Goal: Information Seeking & Learning: Learn about a topic

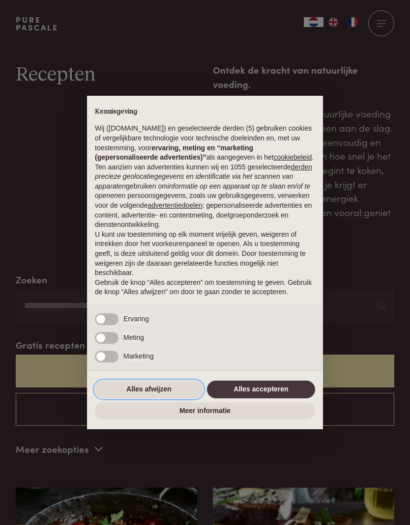
click at [158, 397] on button "Alles afwijzen" at bounding box center [149, 390] width 108 height 18
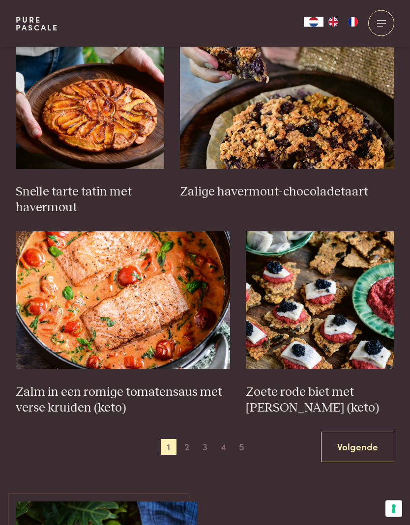
scroll to position [1258, 0]
click at [169, 302] on img at bounding box center [123, 301] width 214 height 138
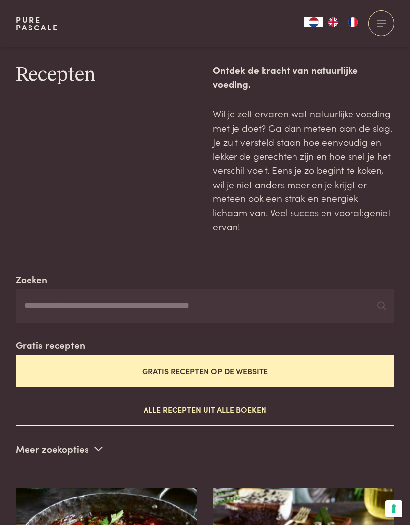
scroll to position [1303, 0]
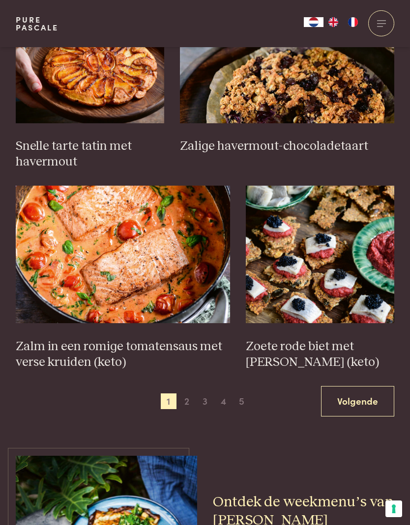
click at [190, 394] on span "2" at bounding box center [187, 402] width 16 height 16
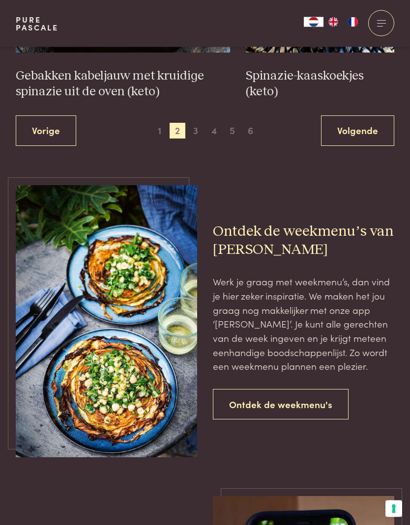
scroll to position [1556, 0]
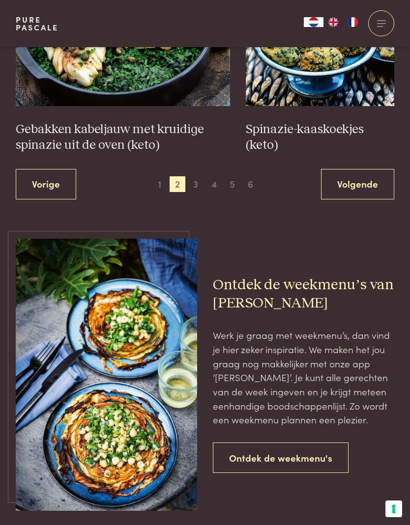
click at [367, 169] on link "Volgende" at bounding box center [357, 184] width 73 height 31
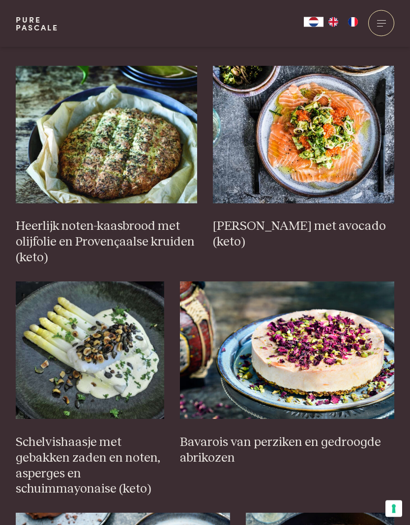
scroll to position [421, 0]
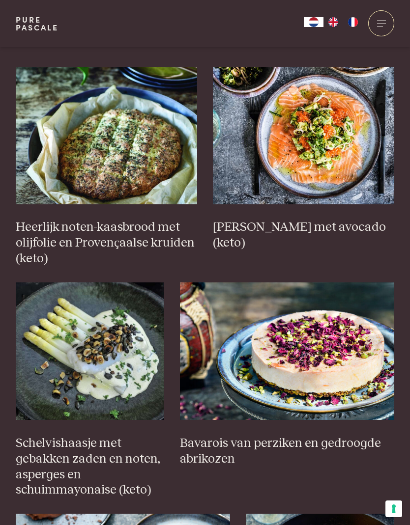
click at [338, 148] on img at bounding box center [303, 136] width 181 height 138
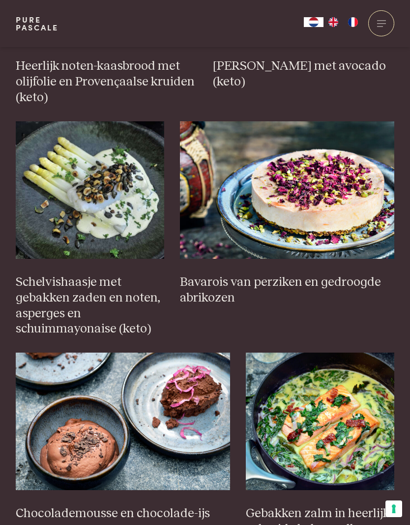
scroll to position [582, 0]
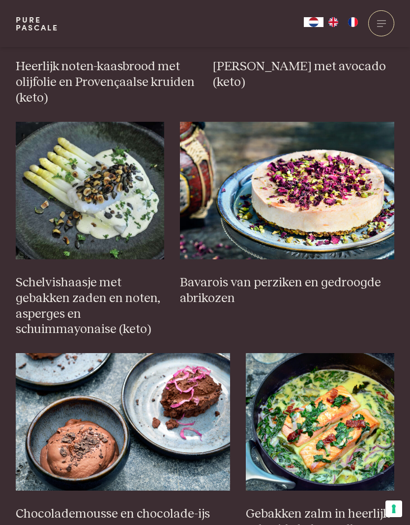
click at [350, 194] on img at bounding box center [287, 191] width 214 height 138
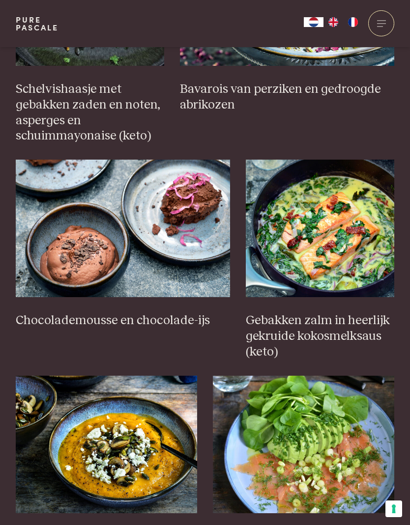
scroll to position [784, 0]
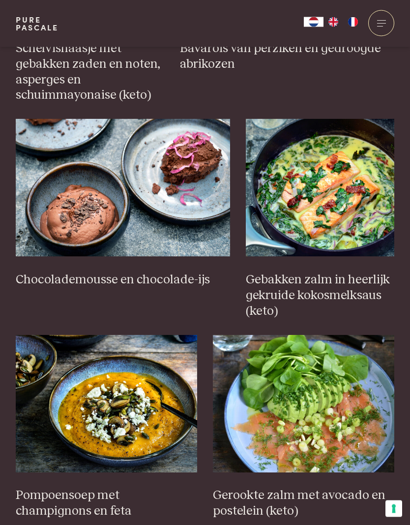
scroll to position [816, 0]
click at [347, 202] on img at bounding box center [320, 188] width 148 height 138
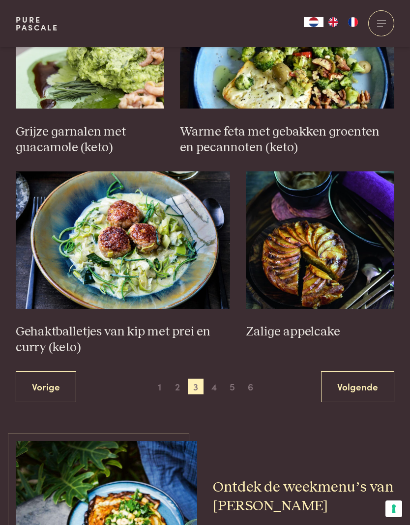
scroll to position [1377, 0]
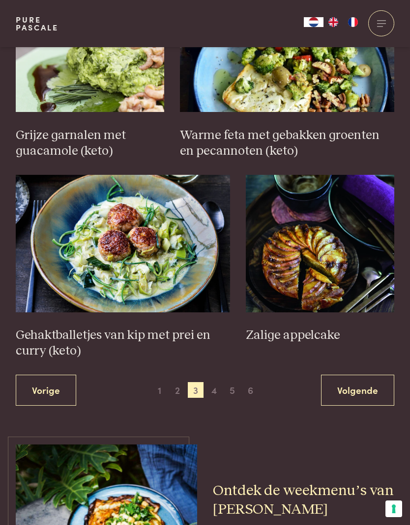
click at [171, 241] on img at bounding box center [123, 244] width 214 height 138
click at [363, 375] on link "Volgende" at bounding box center [357, 390] width 73 height 31
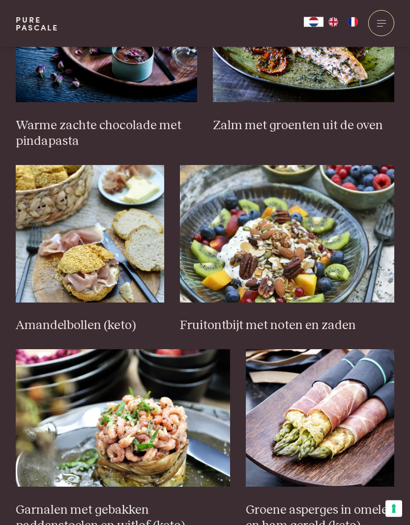
scroll to position [1124, 0]
click at [304, 256] on img at bounding box center [287, 234] width 214 height 138
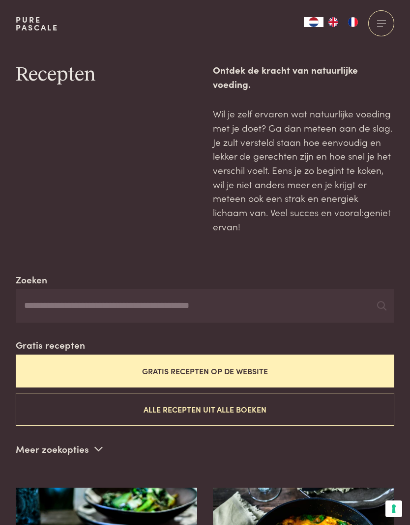
scroll to position [1169, 0]
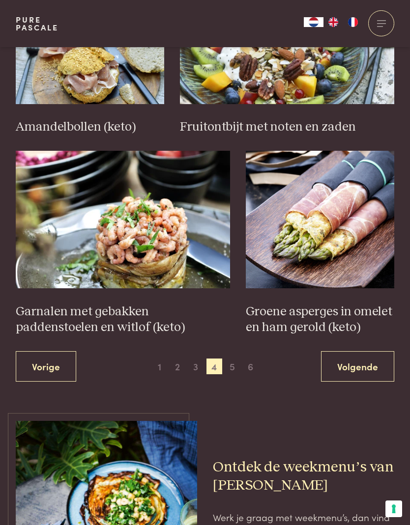
click at [361, 351] on link "Volgende" at bounding box center [357, 366] width 73 height 31
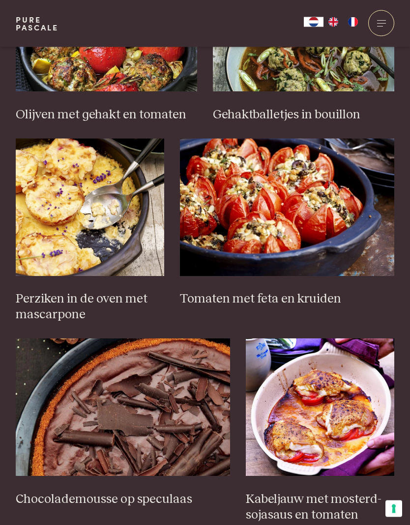
scroll to position [1158, 0]
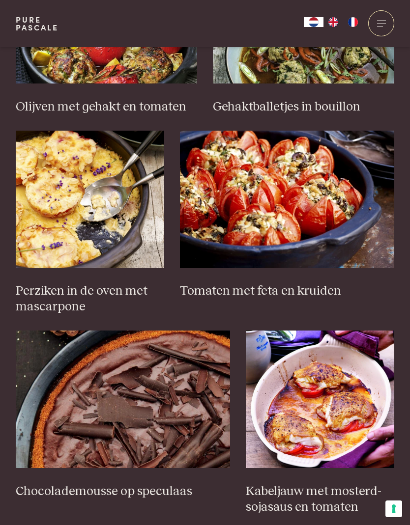
click at [177, 395] on img at bounding box center [123, 400] width 214 height 138
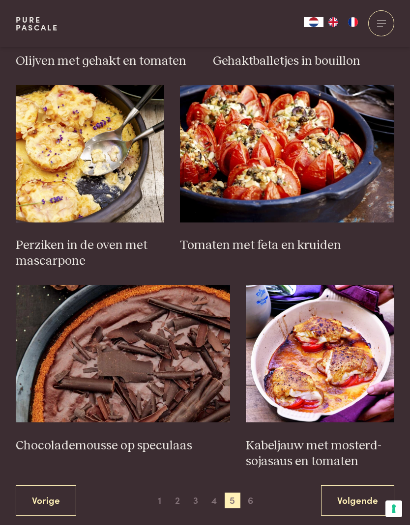
click at [348, 486] on link "Volgende" at bounding box center [357, 501] width 73 height 31
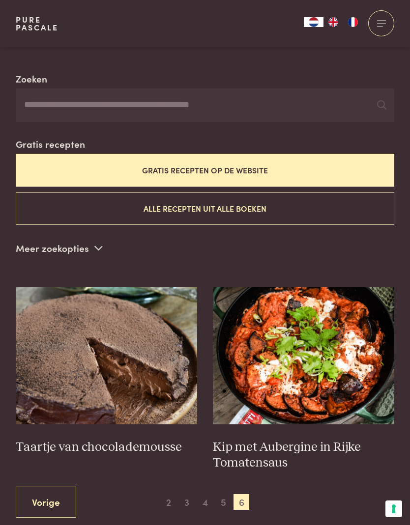
scroll to position [200, 0]
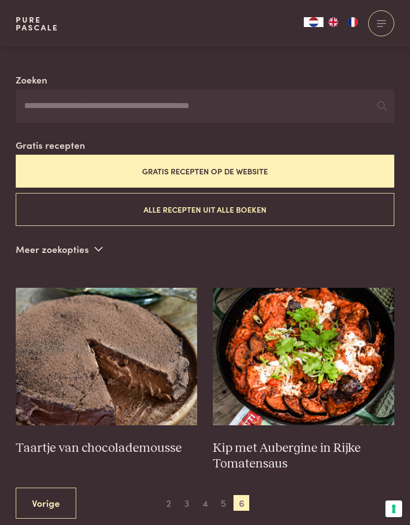
click at [165, 388] on img at bounding box center [106, 357] width 181 height 138
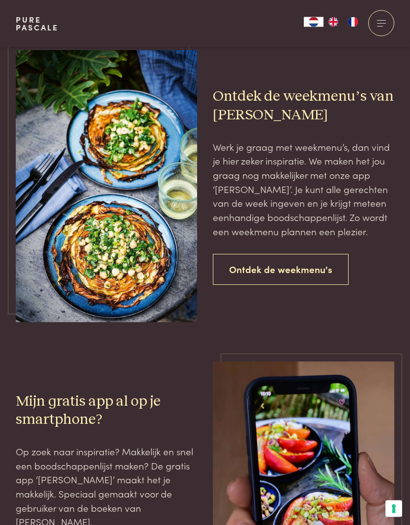
scroll to position [708, 0]
click at [293, 254] on link "Ontdek de weekmenu's" at bounding box center [281, 269] width 136 height 31
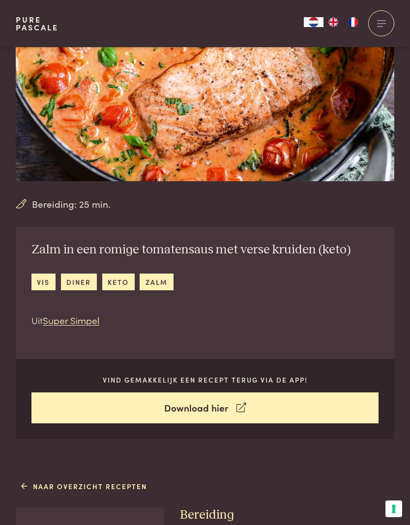
scroll to position [74, 0]
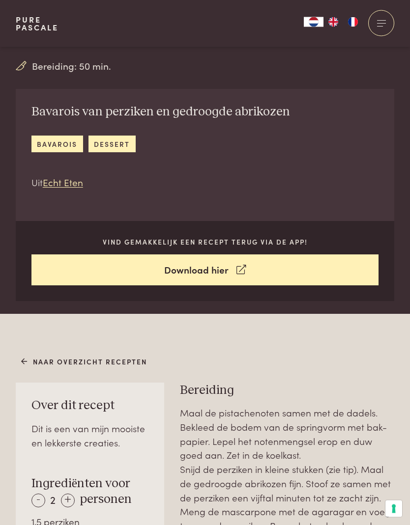
scroll to position [215, 0]
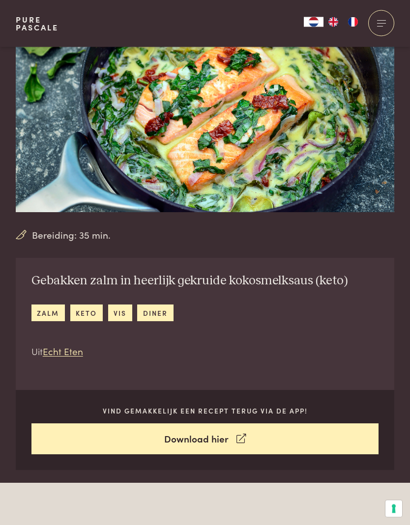
scroll to position [51, 0]
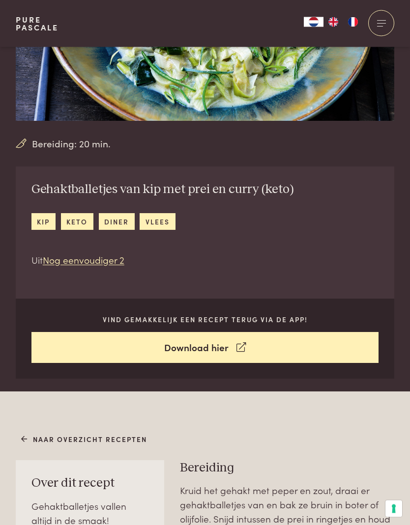
scroll to position [142, 0]
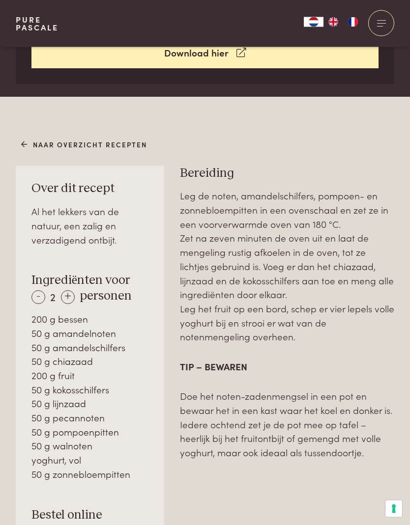
scroll to position [448, 0]
click at [35, 294] on div "-" at bounding box center [38, 297] width 14 height 14
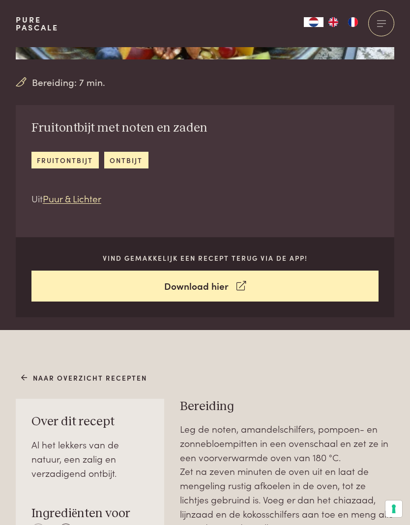
scroll to position [0, 0]
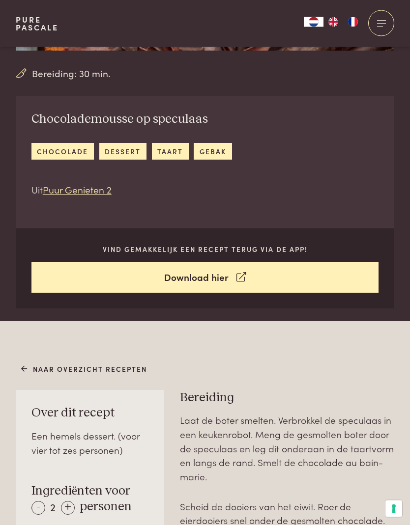
scroll to position [210, 0]
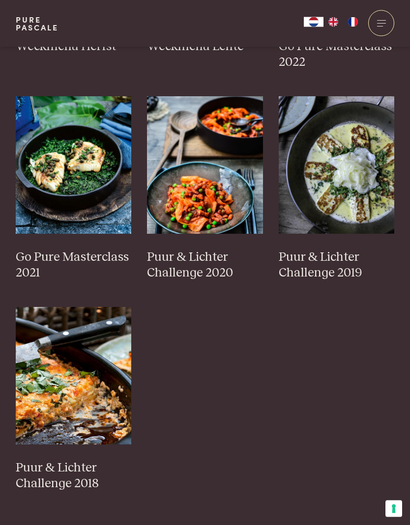
scroll to position [696, 0]
click at [104, 398] on img at bounding box center [74, 376] width 116 height 138
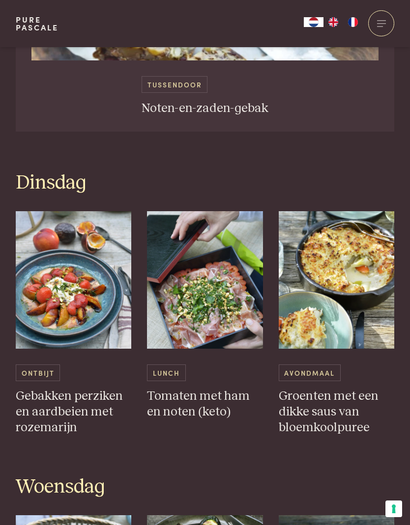
scroll to position [888, 0]
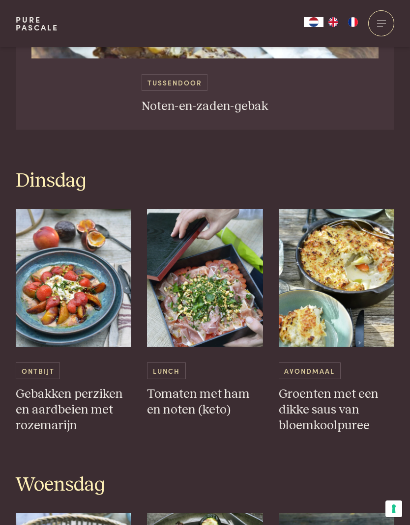
click at [82, 285] on img at bounding box center [74, 278] width 116 height 138
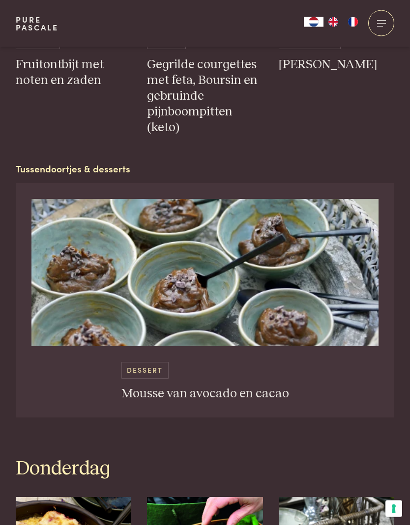
scroll to position [1522, 0]
click at [245, 304] on img at bounding box center [204, 272] width 347 height 147
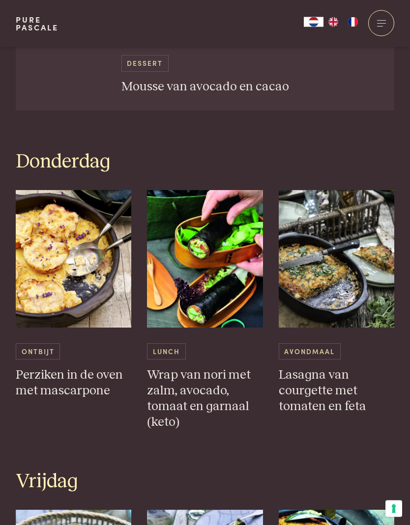
scroll to position [1829, 0]
click at [343, 258] on img at bounding box center [337, 259] width 116 height 138
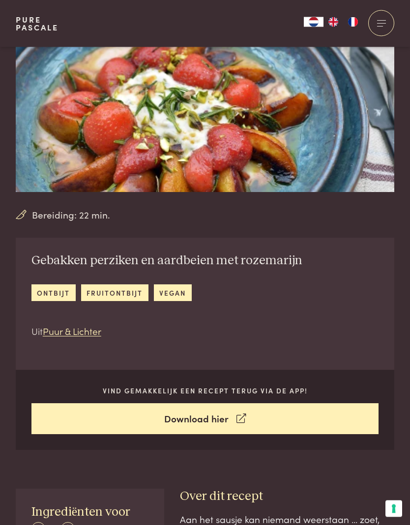
scroll to position [43, 0]
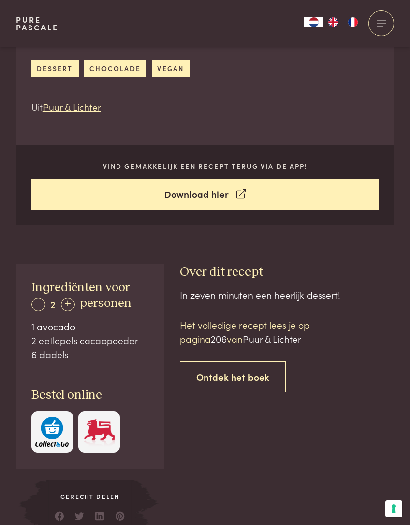
scroll to position [306, 0]
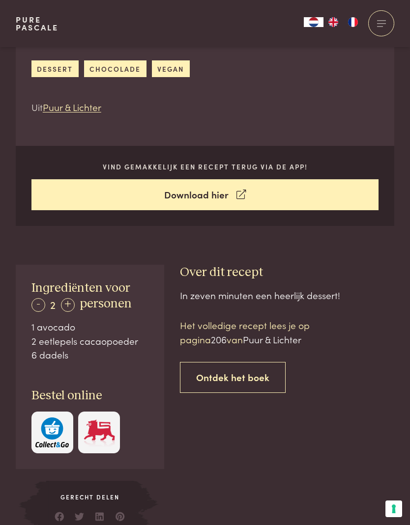
click at [37, 298] on div "-" at bounding box center [38, 305] width 14 height 14
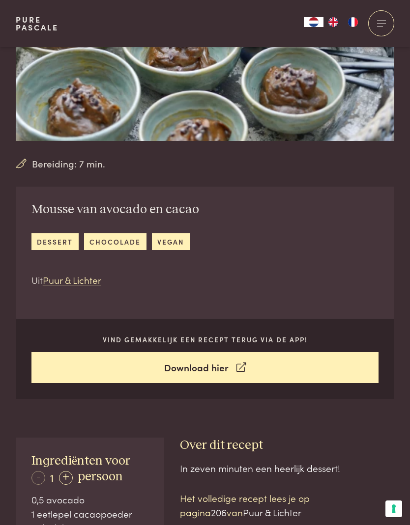
scroll to position [128, 0]
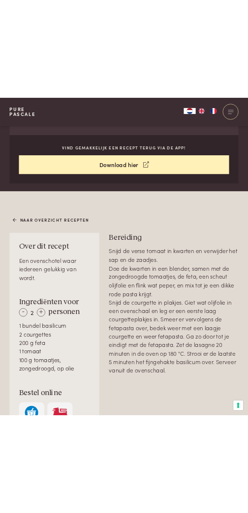
scroll to position [751, 0]
